Goal: Task Accomplishment & Management: Use online tool/utility

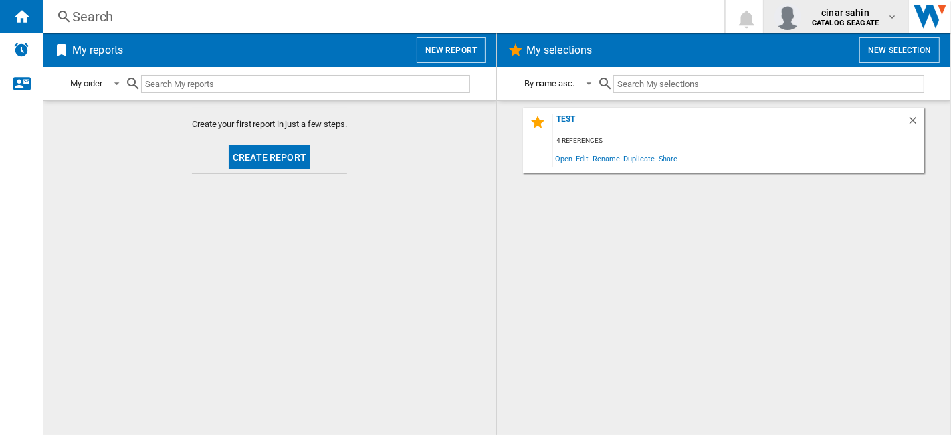
click at [875, 19] on b "CATALOG SEAGATE" at bounding box center [845, 23] width 67 height 9
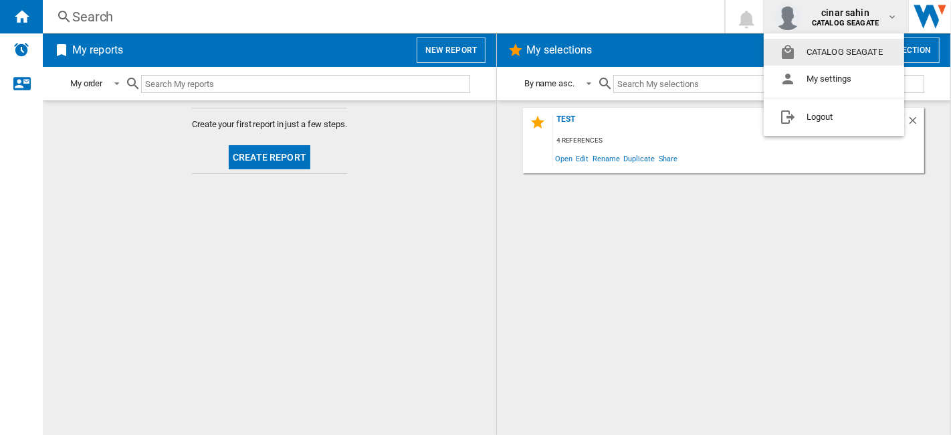
click at [767, 262] on md-backdrop at bounding box center [475, 217] width 951 height 435
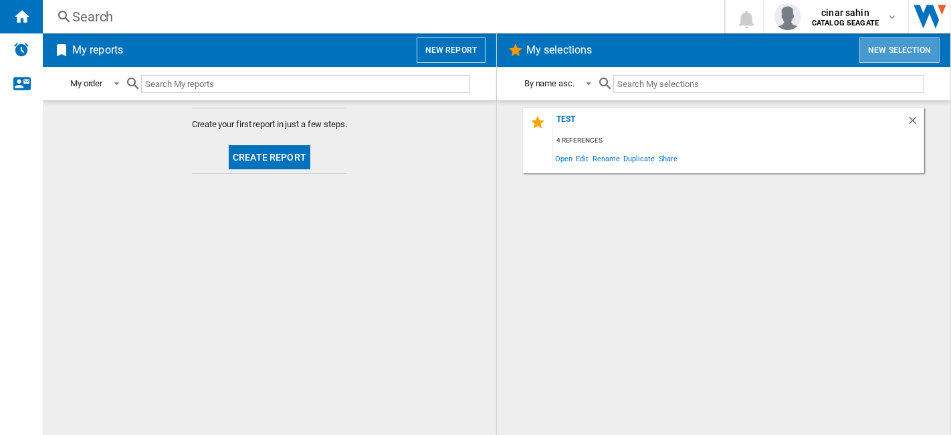
click at [916, 54] on button "New selection" at bounding box center [899, 49] width 80 height 25
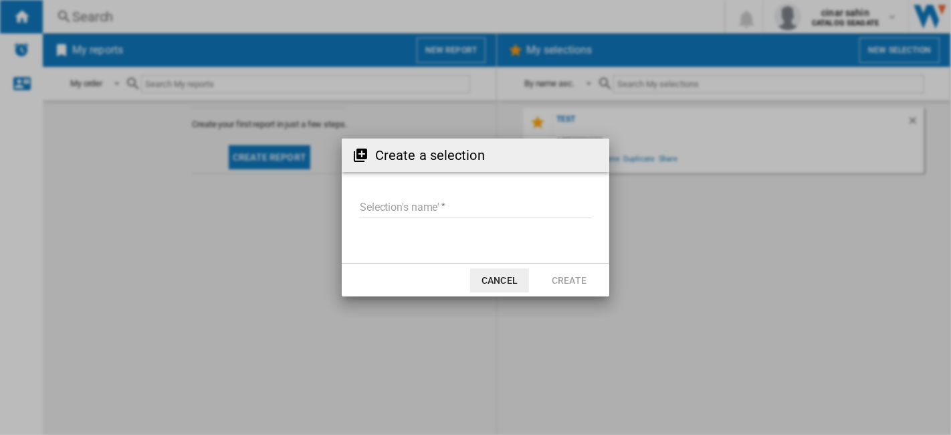
click at [501, 283] on button "Cancel" at bounding box center [499, 280] width 59 height 24
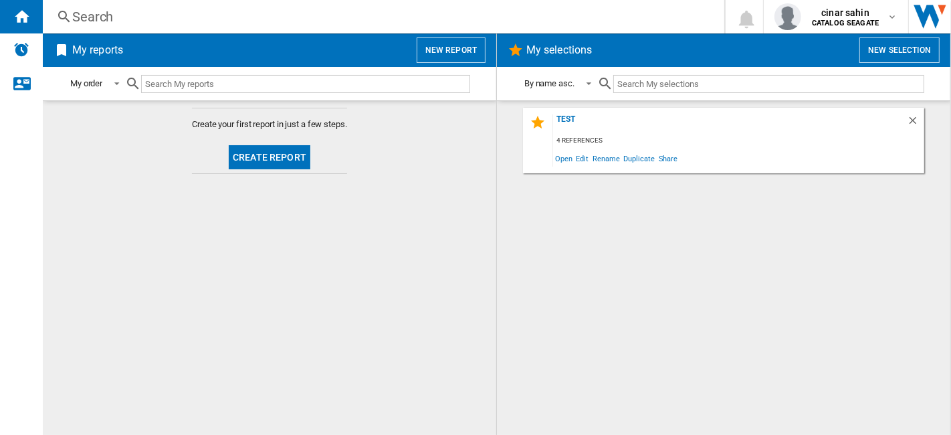
click at [464, 47] on button "New report" at bounding box center [451, 49] width 69 height 25
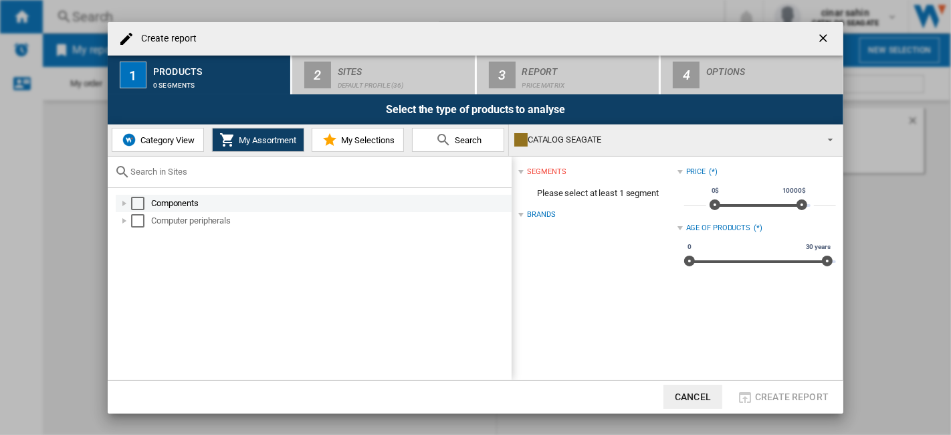
click at [143, 199] on div "Select" at bounding box center [137, 203] width 13 height 13
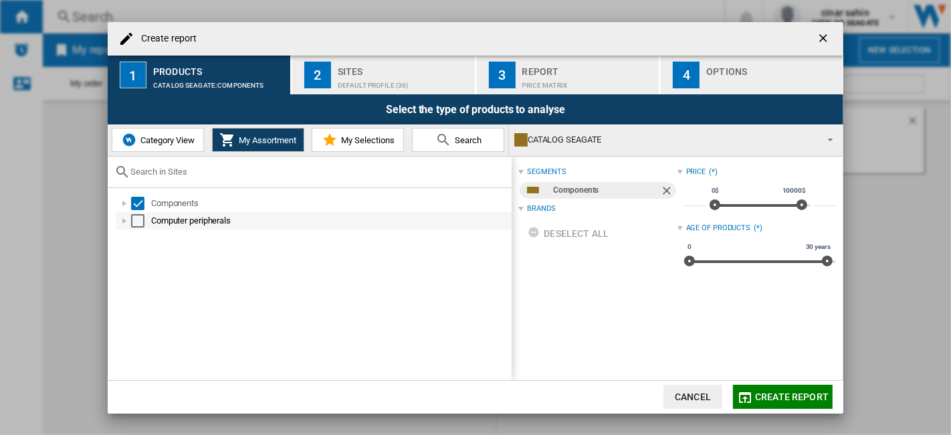
click at [139, 224] on div "Select" at bounding box center [137, 220] width 13 height 13
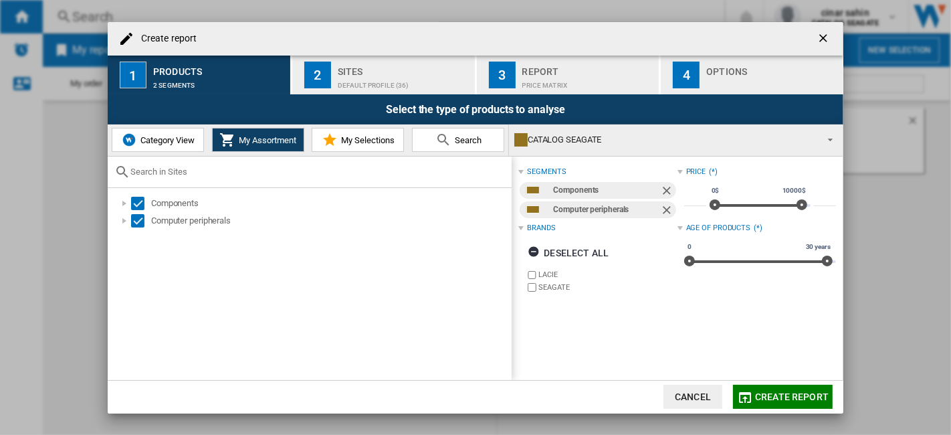
click at [397, 66] on div "Sites" at bounding box center [404, 68] width 132 height 14
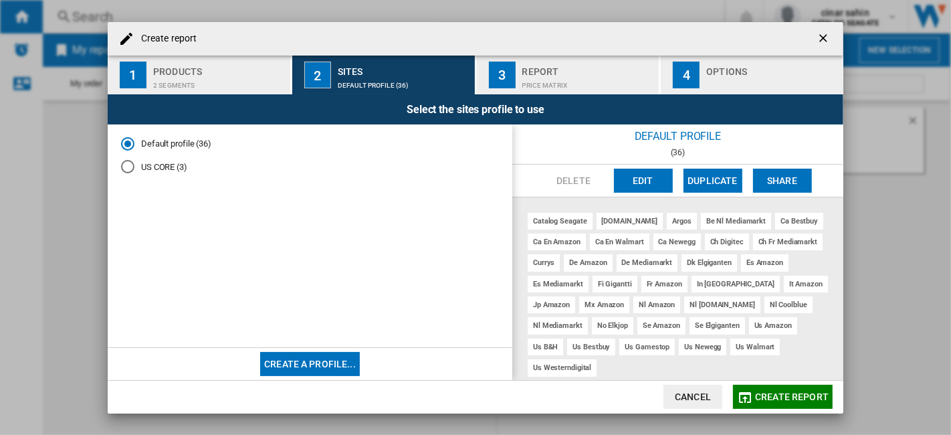
click at [828, 35] on ng-md-icon "getI18NText('BUTTONS.CLOSE_DIALOG')" at bounding box center [825, 39] width 16 height 16
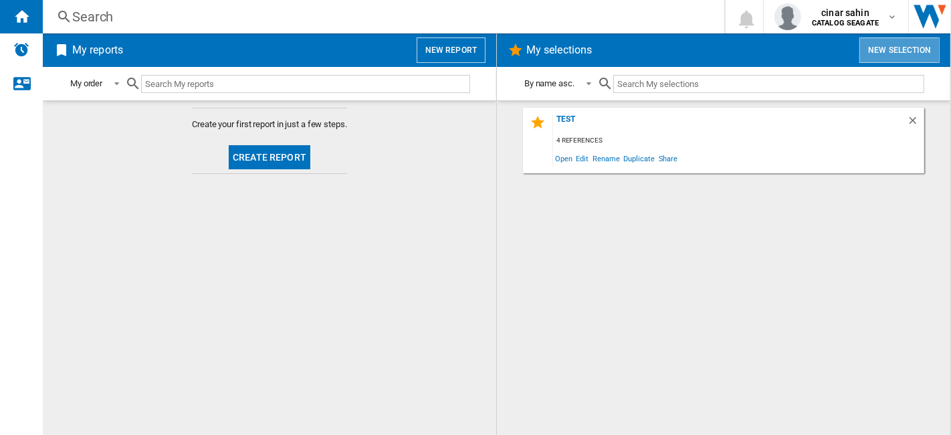
click at [909, 39] on button "New selection" at bounding box center [899, 49] width 80 height 25
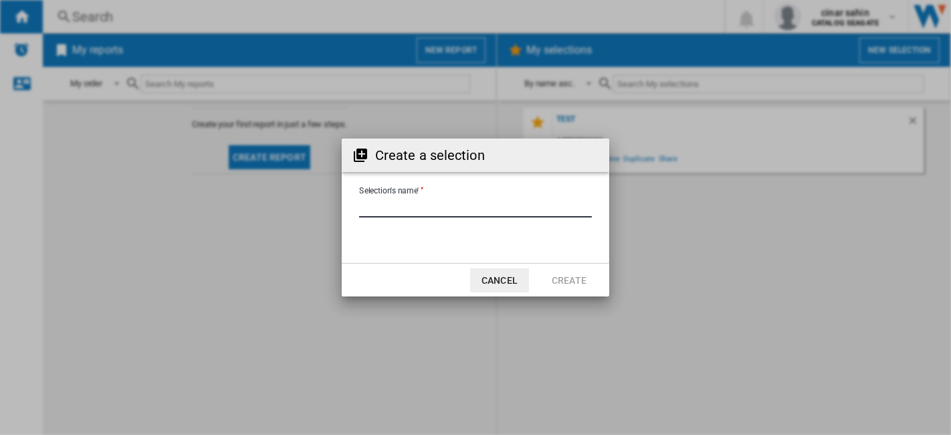
click at [522, 203] on input "Selection's name'" at bounding box center [475, 207] width 233 height 20
type input "*"
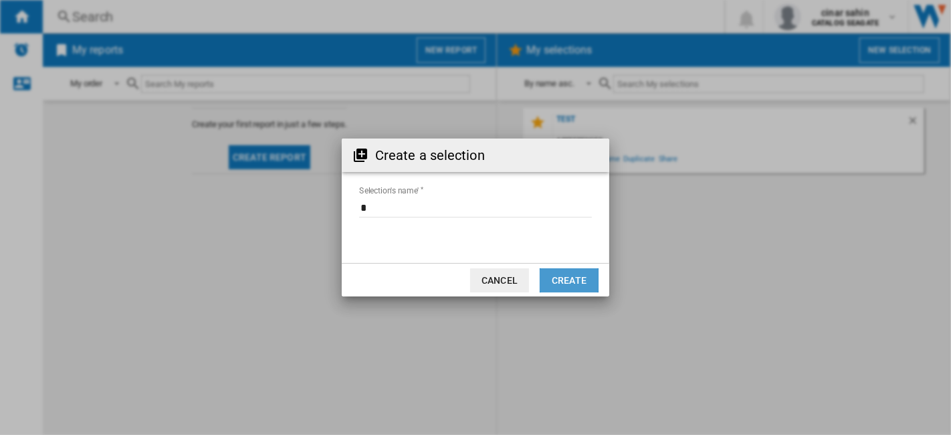
click at [581, 274] on button "Create" at bounding box center [569, 280] width 59 height 24
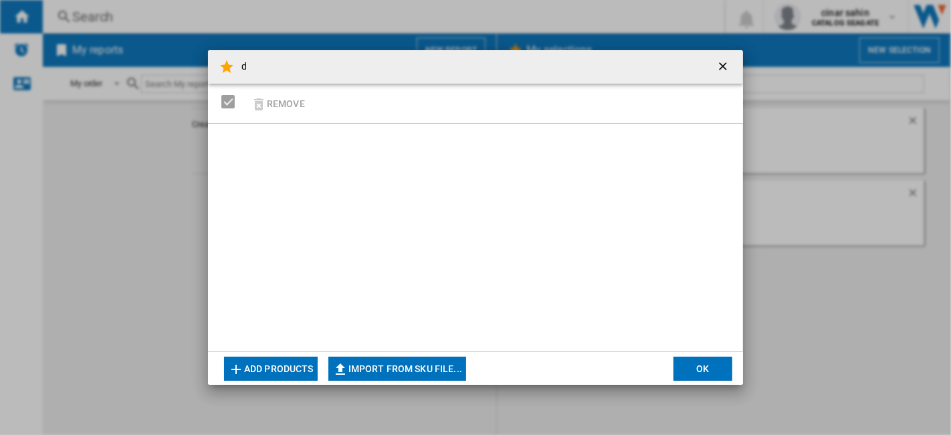
click at [298, 360] on button "Add products" at bounding box center [271, 368] width 94 height 24
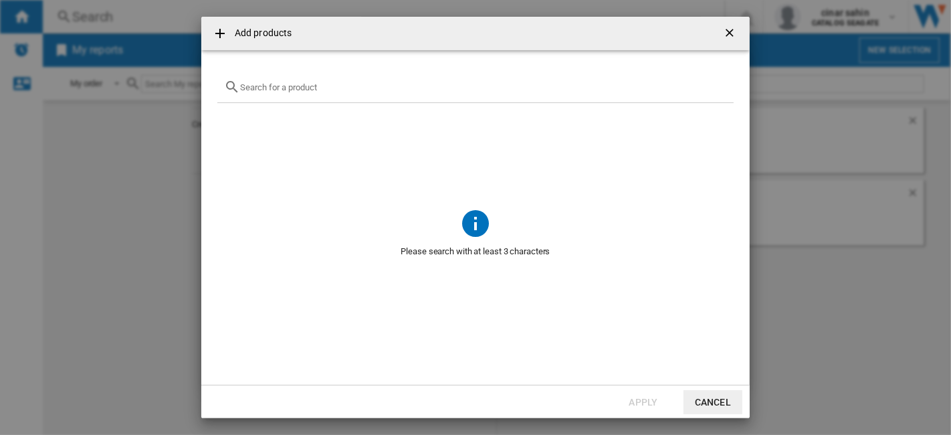
click at [288, 83] on input "text" at bounding box center [483, 87] width 487 height 10
drag, startPoint x: 288, startPoint y: 83, endPoint x: 225, endPoint y: 90, distance: 63.3
click at [225, 90] on div "west" at bounding box center [475, 87] width 516 height 31
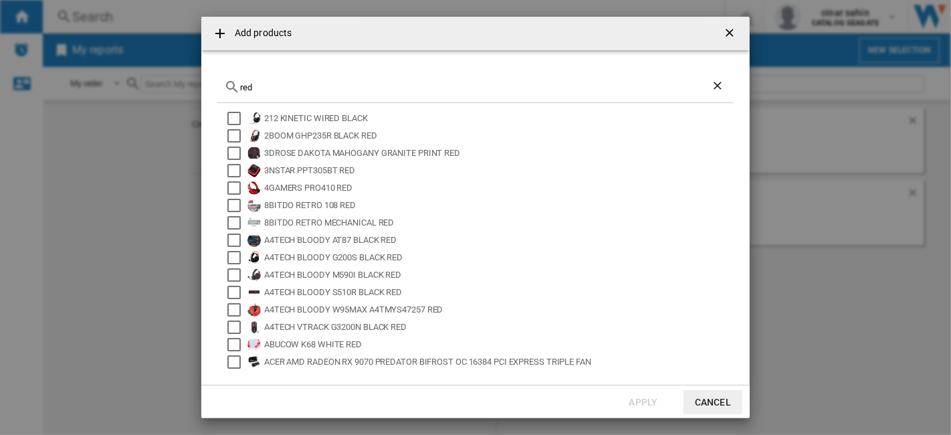
drag, startPoint x: 309, startPoint y: 86, endPoint x: 195, endPoint y: 86, distance: 114.4
click at [195, 86] on div "Add products red 212 KINETIC WIRED BLACK 2BOOM GHP235R BLACK RED 3DROSE DAKOTA …" at bounding box center [475, 217] width 951 height 435
paste input "5TUdi42j"
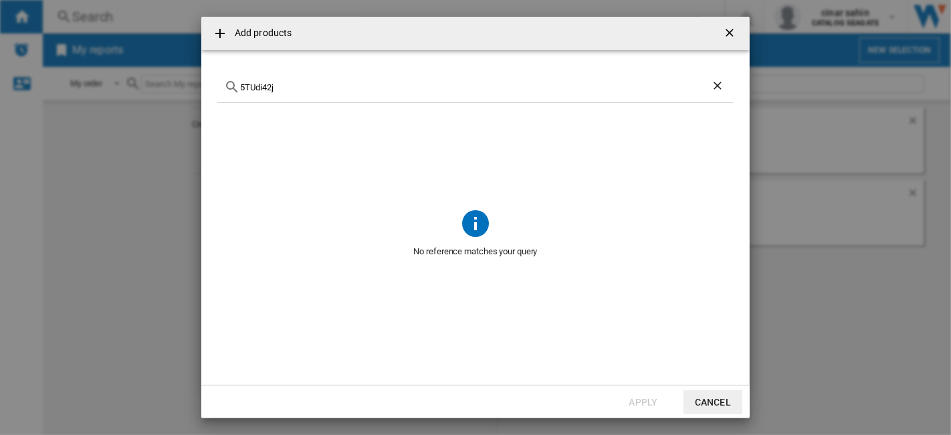
drag, startPoint x: 301, startPoint y: 84, endPoint x: 205, endPoint y: 87, distance: 96.3
click at [205, 87] on md-dialog-content "5TUdi42j No reference matches your query" at bounding box center [475, 217] width 548 height 334
paste input "WD60EFPX"
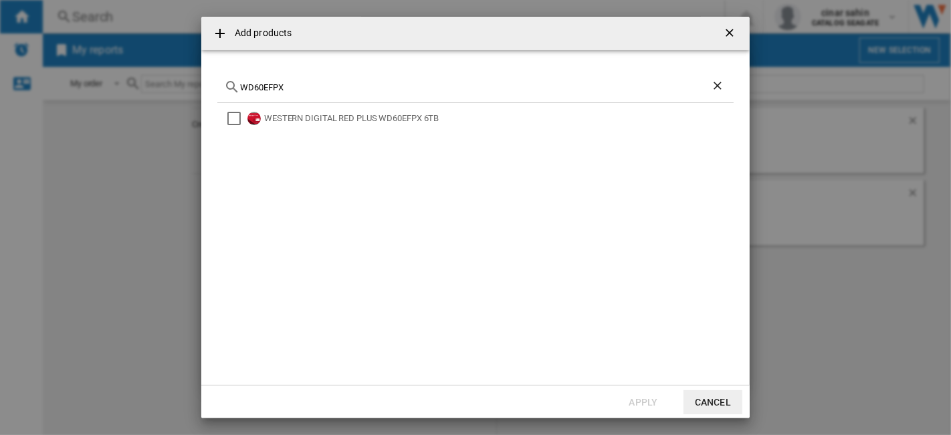
type input "WD60EFPX"
click at [726, 399] on button "Cancel" at bounding box center [713, 402] width 59 height 24
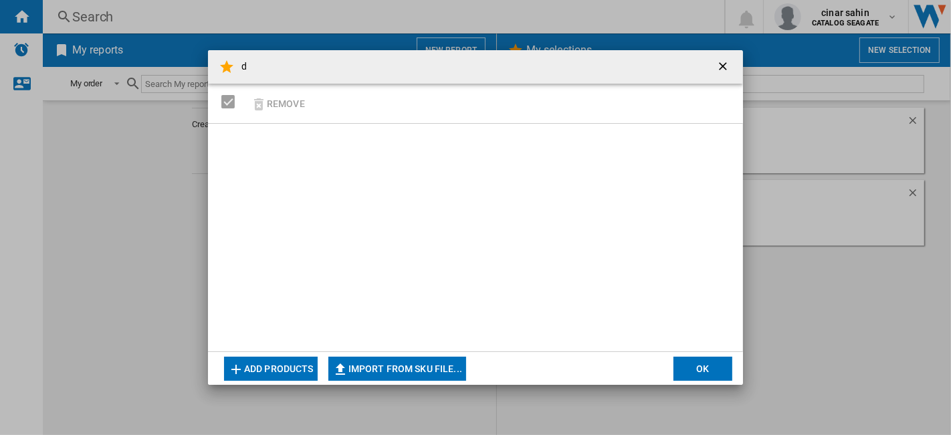
click at [722, 66] on ng-md-icon "getI18NText('BUTTONS.CLOSE_DIALOG')" at bounding box center [724, 68] width 16 height 16
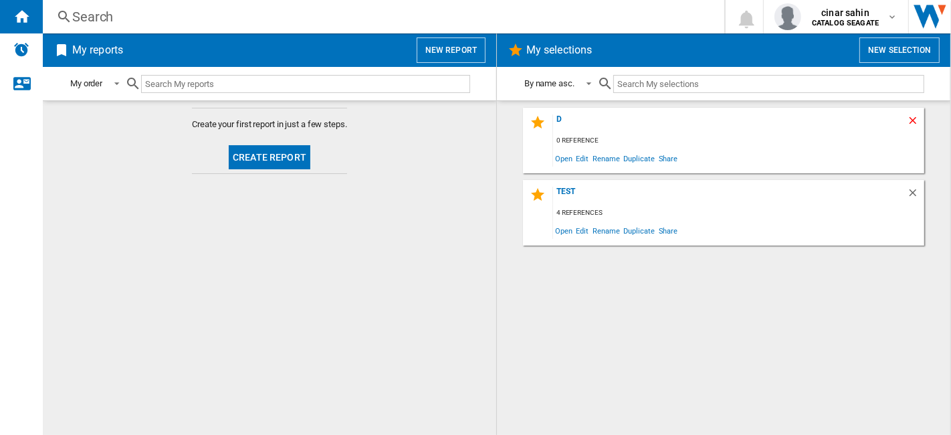
click at [910, 115] on ng-md-icon "Delete" at bounding box center [915, 122] width 16 height 16
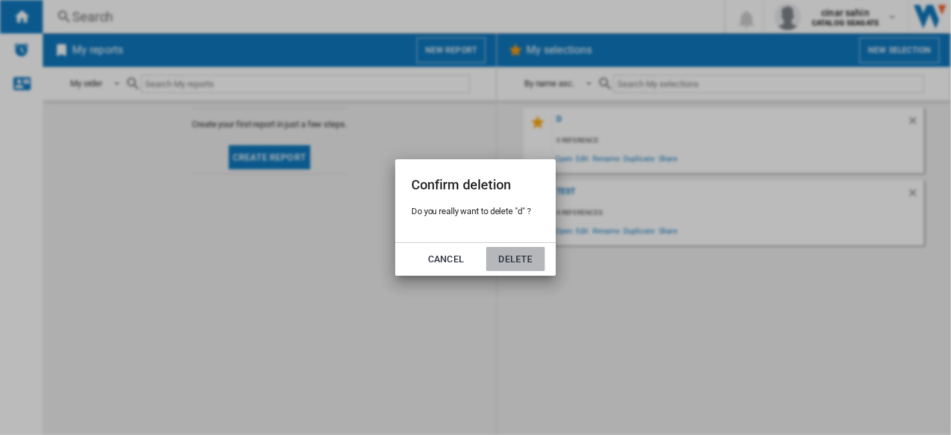
click at [529, 258] on button "Delete" at bounding box center [515, 259] width 59 height 24
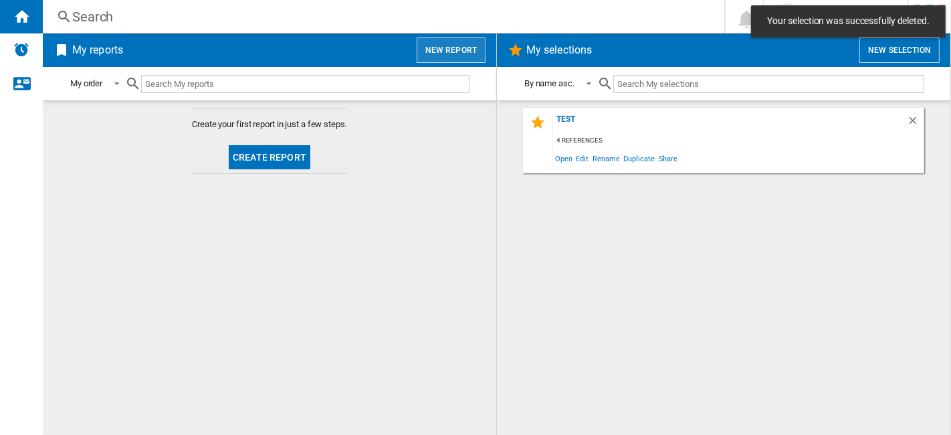
click at [454, 54] on button "New report" at bounding box center [451, 49] width 69 height 25
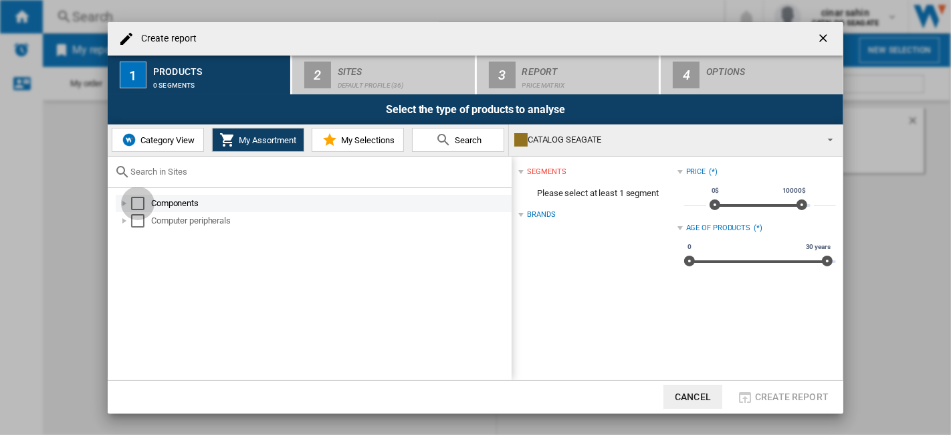
click at [141, 204] on div "Select" at bounding box center [137, 203] width 13 height 13
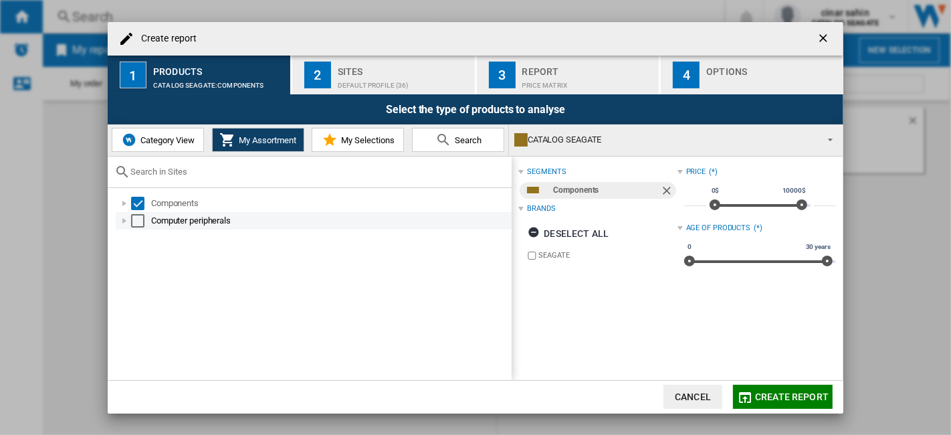
click at [141, 225] on div "Select" at bounding box center [137, 220] width 13 height 13
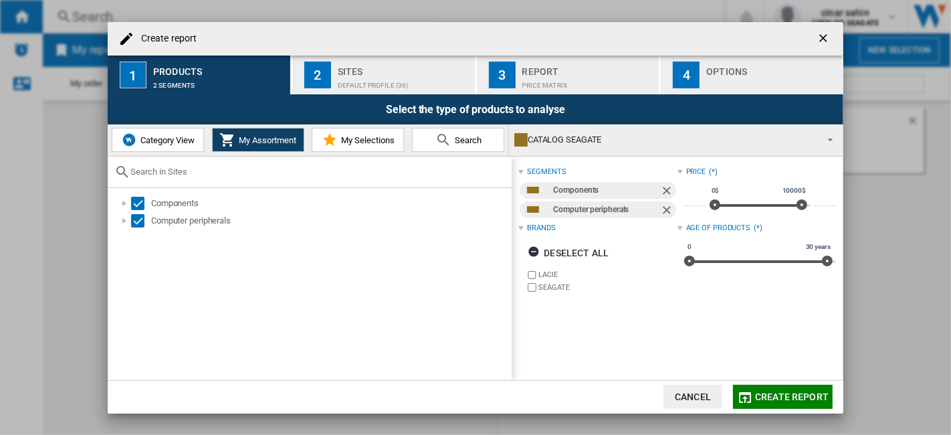
click at [358, 76] on div "Default profile (36)" at bounding box center [404, 82] width 132 height 14
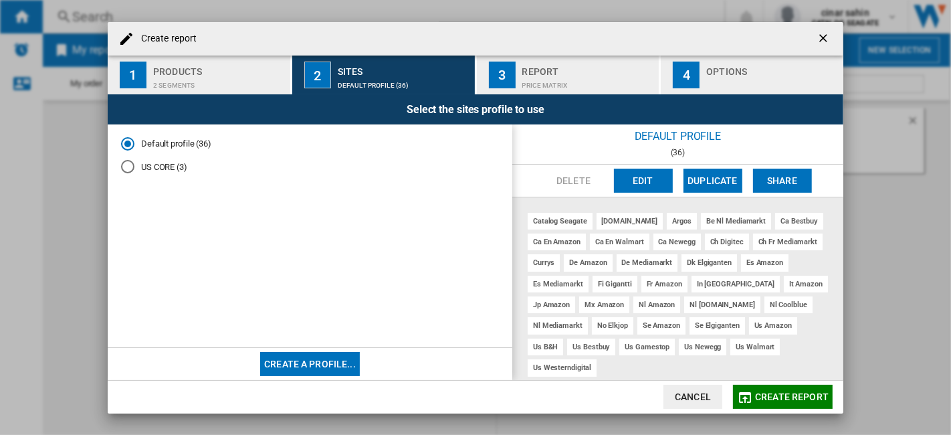
click at [825, 37] on ng-md-icon "getI18NText('BUTTONS.CLOSE_DIALOG')" at bounding box center [825, 39] width 16 height 16
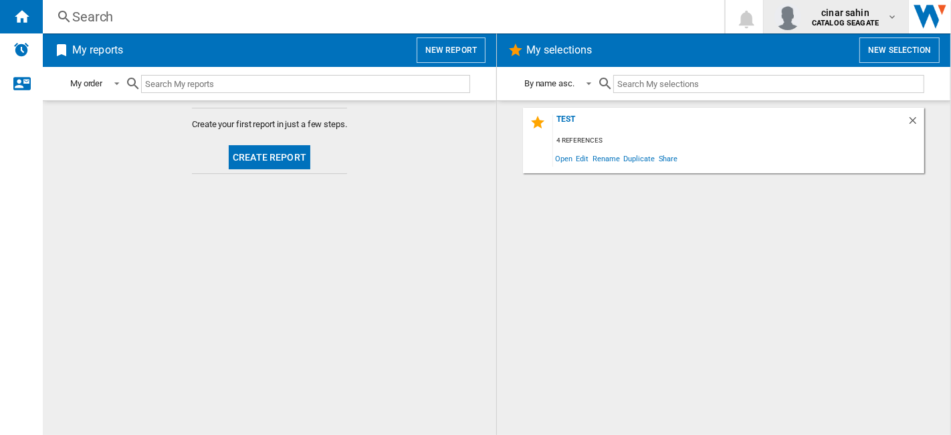
click at [878, 23] on b "CATALOG SEAGATE" at bounding box center [845, 23] width 67 height 9
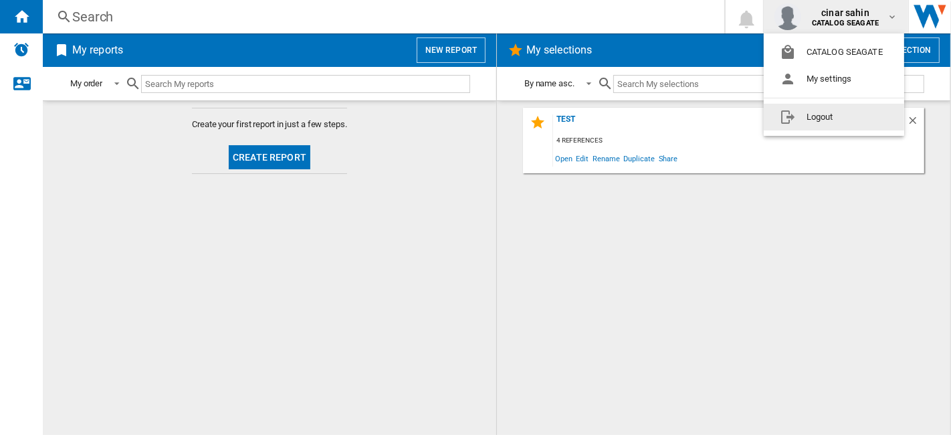
click at [822, 124] on button "Logout" at bounding box center [834, 117] width 140 height 27
